Goal: Task Accomplishment & Management: Use online tool/utility

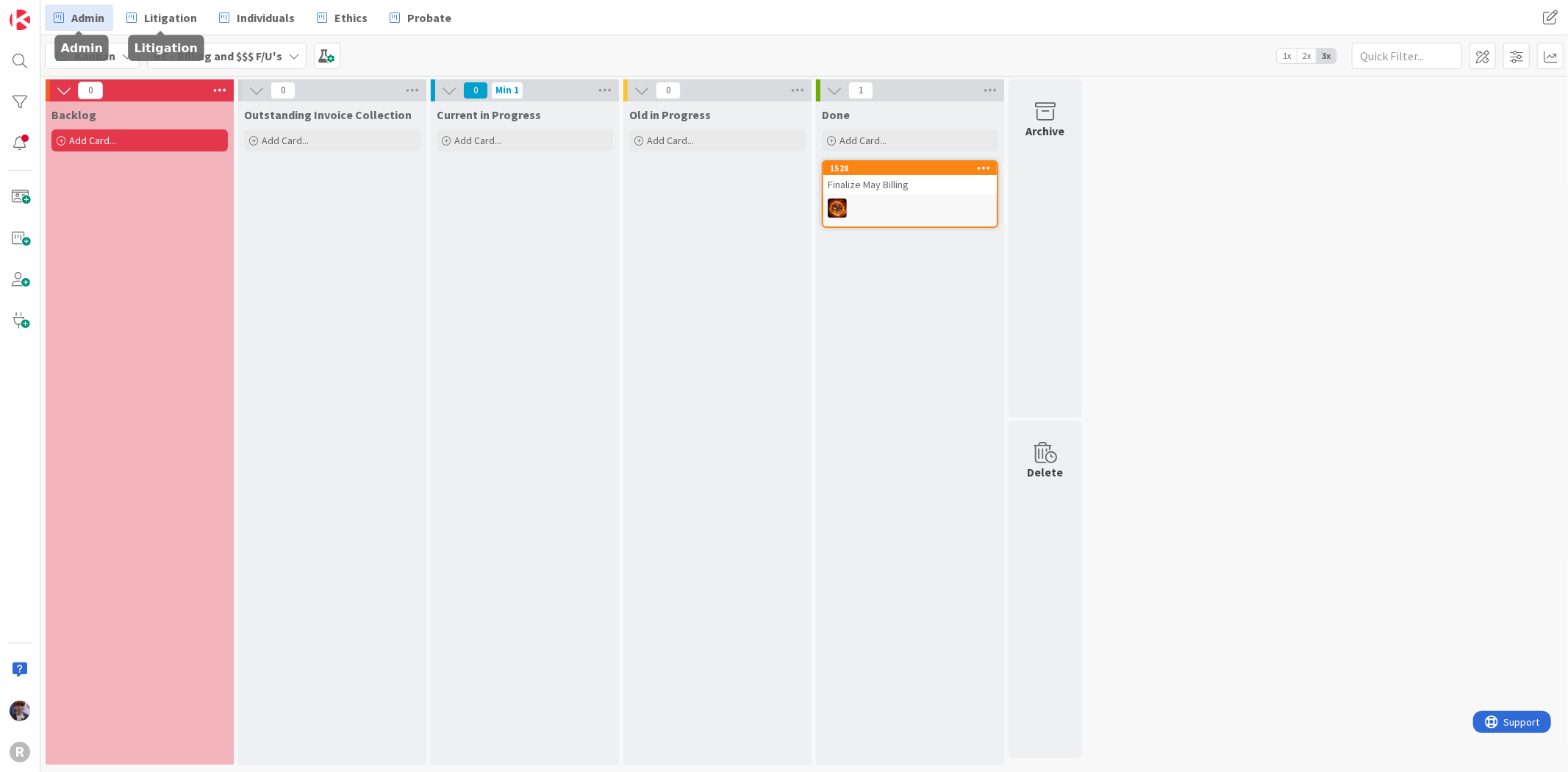
click at [98, 17] on span "Admin" at bounding box center [88, 17] width 33 height 17
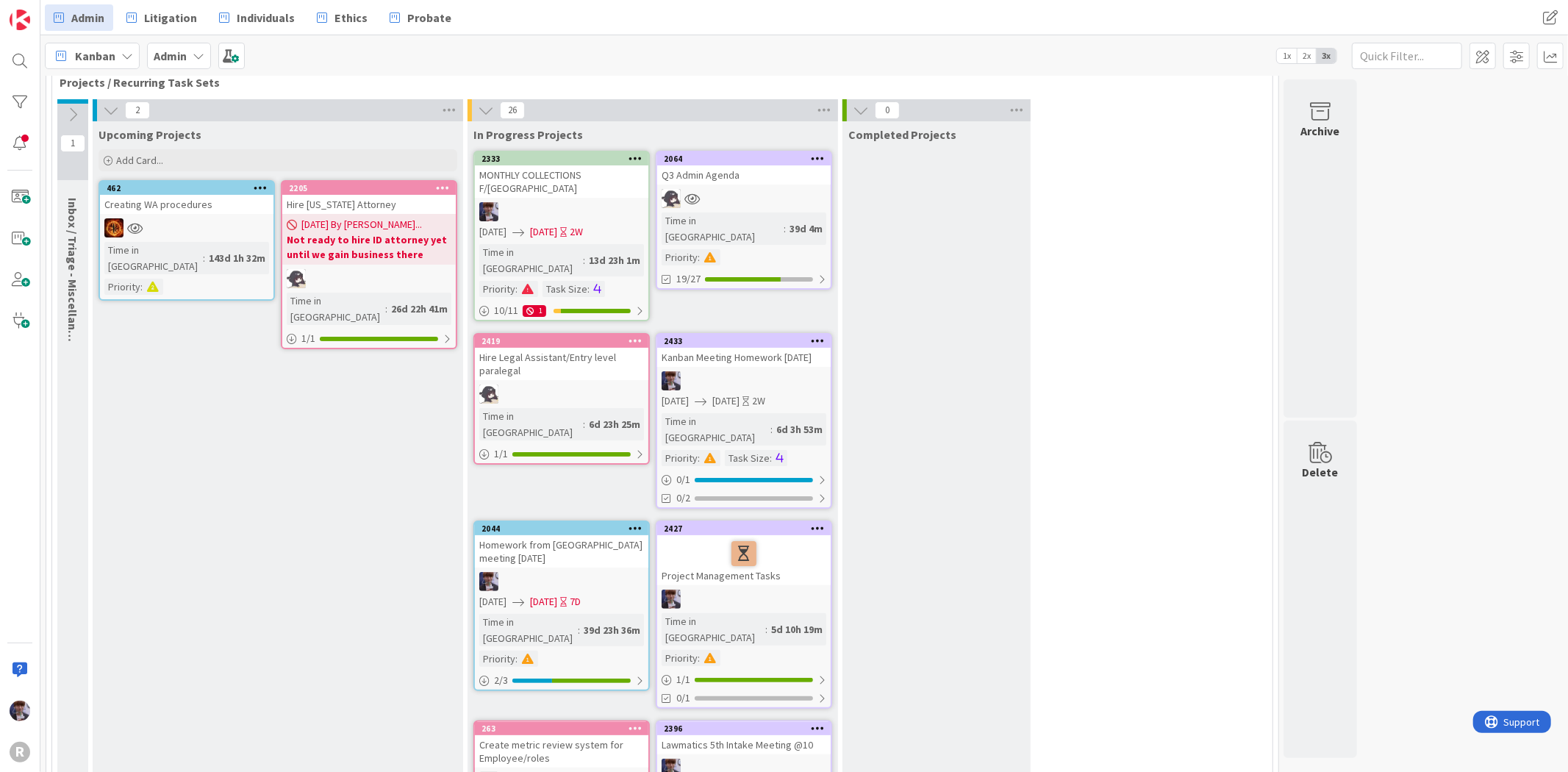
click at [743, 185] on link "2064 Q3 Admin Agenda Time in Column : 39d 4m Priority : 19/27" at bounding box center [743, 220] width 176 height 139
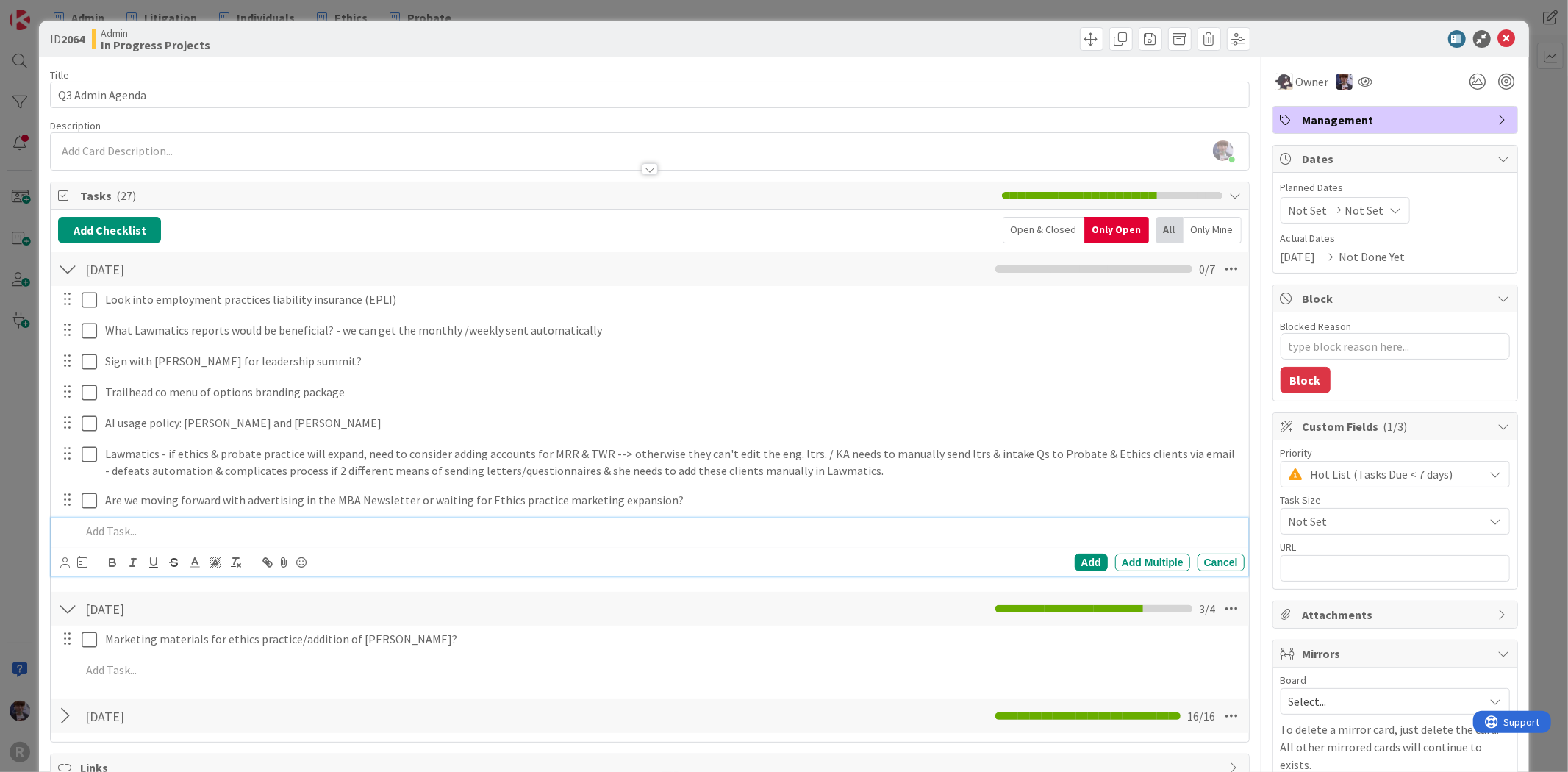
type textarea "x"
click at [135, 525] on p at bounding box center [659, 531] width 1157 height 17
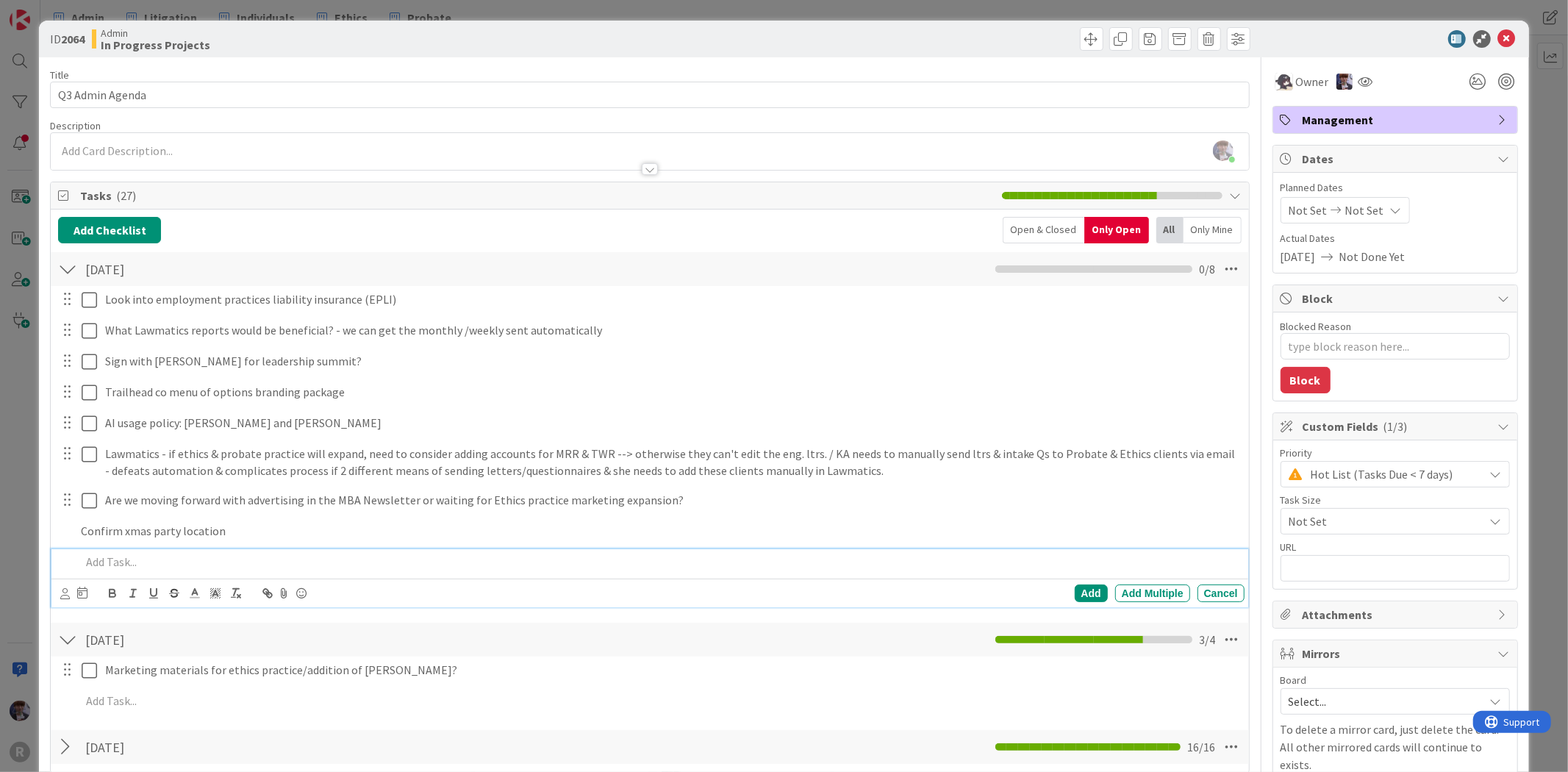
type textarea "x"
click at [22, 509] on div "ID 2064 Admin In Progress Projects Title 16 / 128 Q3 Admin Agenda Description […" at bounding box center [784, 386] width 1568 height 772
